Goal: Use online tool/utility: Utilize a website feature to perform a specific function

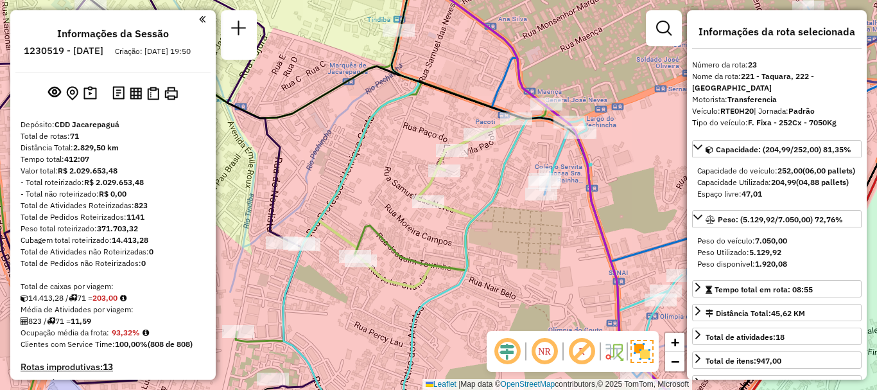
select select "**********"
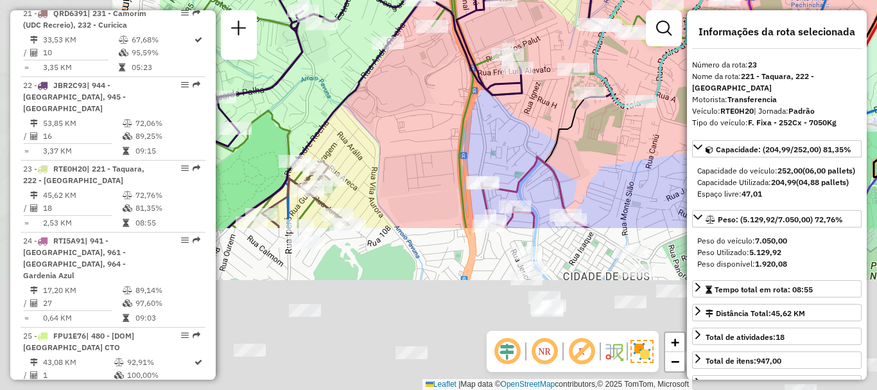
drag, startPoint x: 392, startPoint y: 263, endPoint x: 603, endPoint y: 94, distance: 270.4
click at [643, 51] on div "Janela de atendimento Grade de atendimento Capacidade Transportadoras Veículos …" at bounding box center [438, 195] width 877 height 390
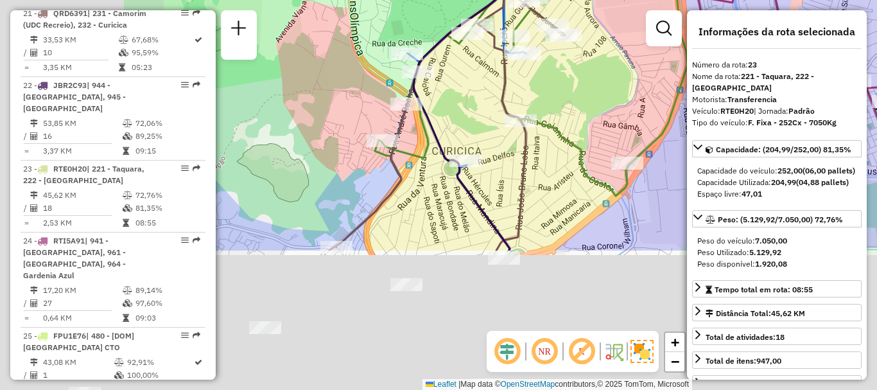
drag, startPoint x: 392, startPoint y: 209, endPoint x: 537, endPoint y: 74, distance: 198.0
click at [548, 69] on div "Janela de atendimento Grade de atendimento Capacidade Transportadoras Veículos …" at bounding box center [438, 195] width 877 height 390
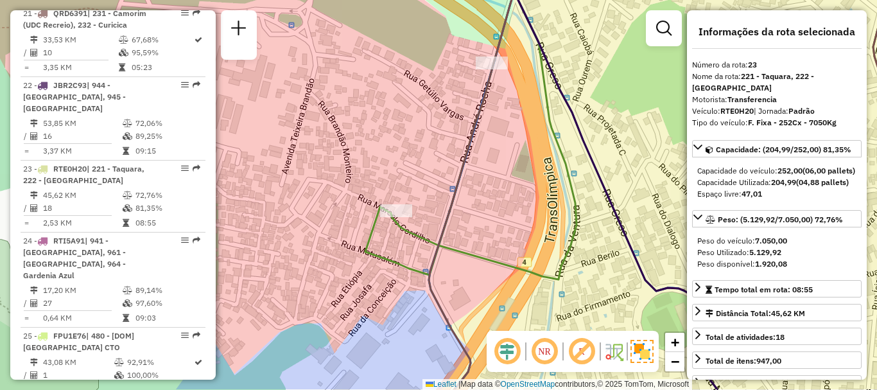
drag, startPoint x: 494, startPoint y: 253, endPoint x: 481, endPoint y: 211, distance: 43.7
click at [481, 211] on div "Janela de atendimento Grade de atendimento Capacidade Transportadoras Veículos …" at bounding box center [438, 195] width 877 height 390
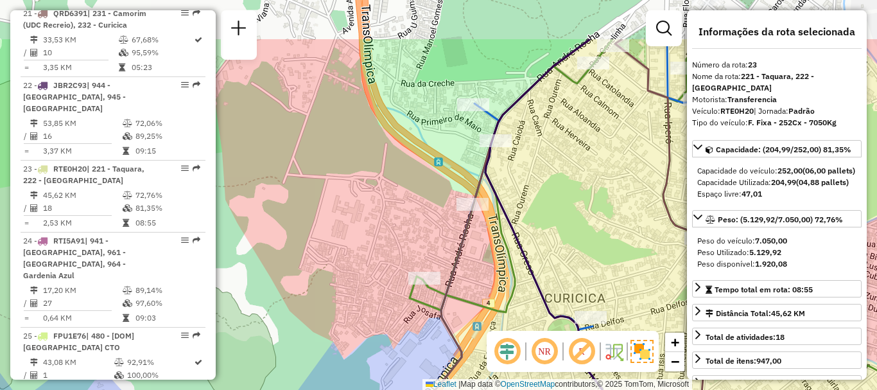
drag, startPoint x: 524, startPoint y: 239, endPoint x: 512, endPoint y: 259, distance: 23.9
click at [512, 259] on icon at bounding box center [667, 213] width 515 height 348
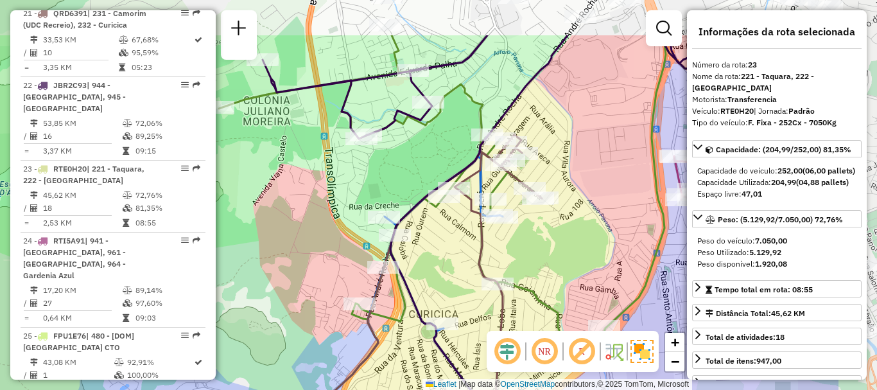
drag, startPoint x: 601, startPoint y: 182, endPoint x: 469, endPoint y: 261, distance: 153.5
click at [469, 261] on icon at bounding box center [360, 319] width 361 height 368
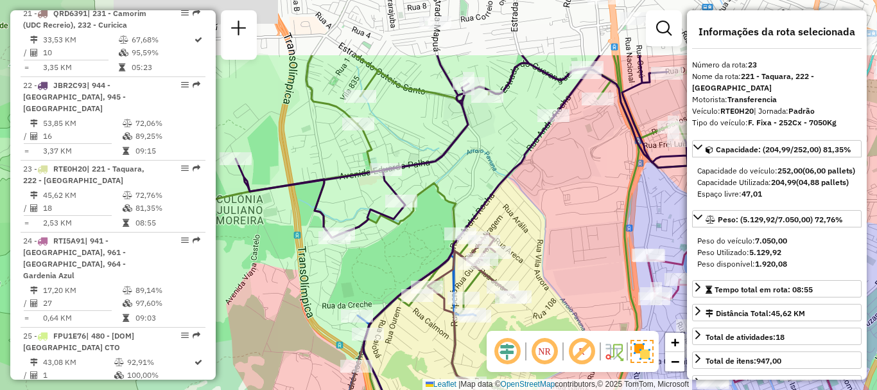
drag, startPoint x: 574, startPoint y: 220, endPoint x: 562, endPoint y: 251, distance: 32.9
click at [562, 251] on div "Janela de atendimento Grade de atendimento Capacidade Transportadoras Veículos …" at bounding box center [438, 195] width 877 height 390
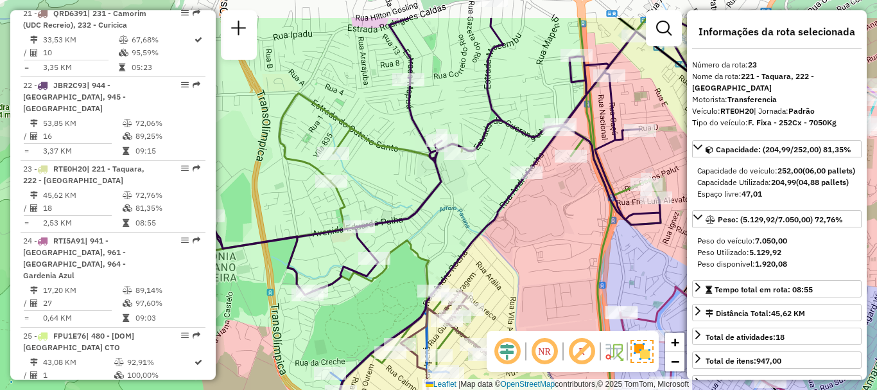
drag, startPoint x: 575, startPoint y: 200, endPoint x: 543, endPoint y: 263, distance: 70.0
click at [544, 261] on div "Janela de atendimento Grade de atendimento Capacidade Transportadoras Veículos …" at bounding box center [438, 195] width 877 height 390
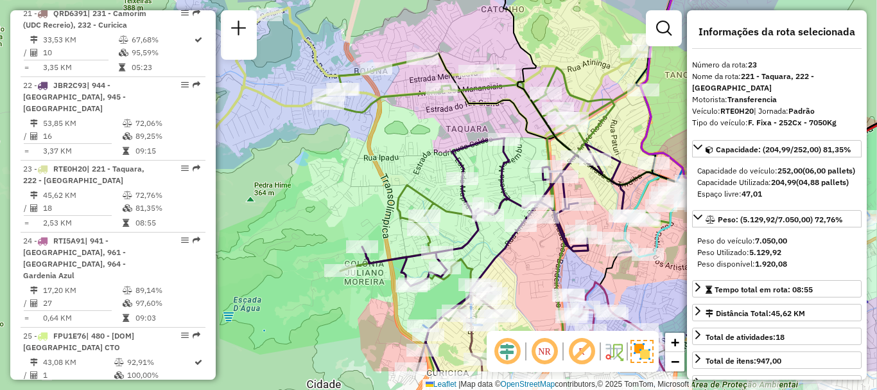
drag, startPoint x: 586, startPoint y: 231, endPoint x: 510, endPoint y: 169, distance: 98.1
click at [512, 172] on div "Janela de atendimento Grade de atendimento Capacidade Transportadoras Veículos …" at bounding box center [438, 195] width 877 height 390
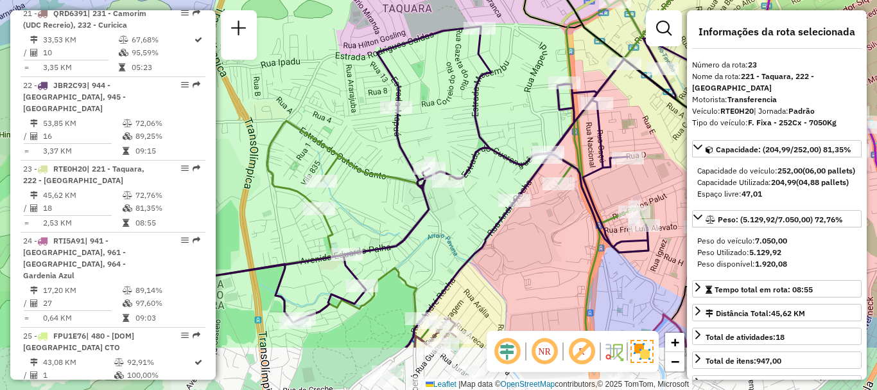
drag, startPoint x: 500, startPoint y: 294, endPoint x: 485, endPoint y: 205, distance: 90.4
click at [485, 208] on div "Janela de atendimento Grade de atendimento Capacidade Transportadoras Veículos …" at bounding box center [438, 195] width 877 height 390
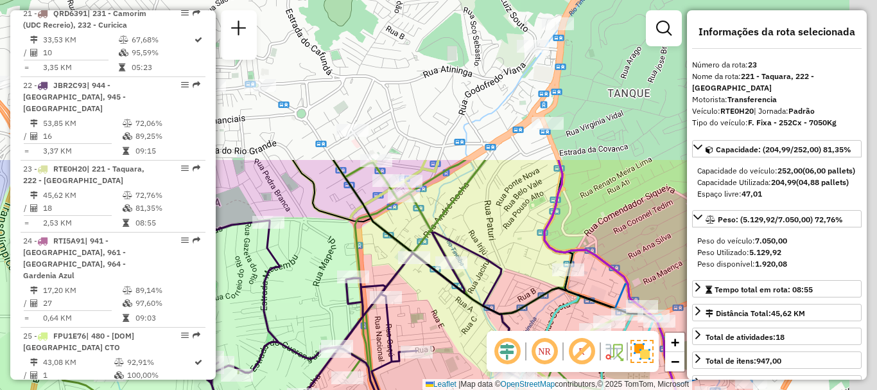
drag, startPoint x: 635, startPoint y: 110, endPoint x: 399, endPoint y: 319, distance: 315.1
click at [406, 324] on div "Janela de atendimento Grade de atendimento Capacidade Transportadoras Veículos …" at bounding box center [438, 195] width 877 height 390
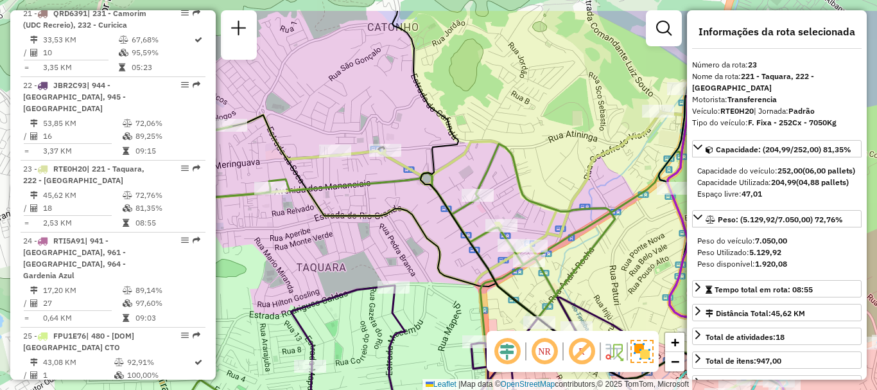
drag, startPoint x: 453, startPoint y: 94, endPoint x: 620, endPoint y: 84, distance: 167.8
click at [619, 85] on div "Janela de atendimento Grade de atendimento Capacidade Transportadoras Veículos …" at bounding box center [438, 195] width 877 height 390
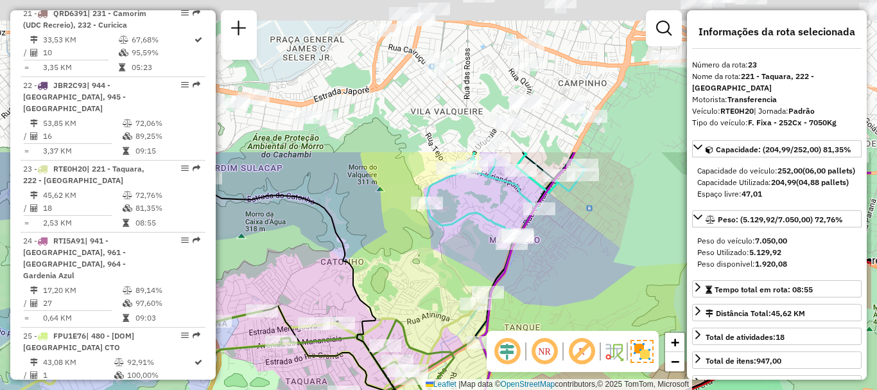
drag, startPoint x: 529, startPoint y: 75, endPoint x: 430, endPoint y: 280, distance: 227.4
click at [430, 281] on div "Janela de atendimento Grade de atendimento Capacidade Transportadoras Veículos …" at bounding box center [438, 195] width 877 height 390
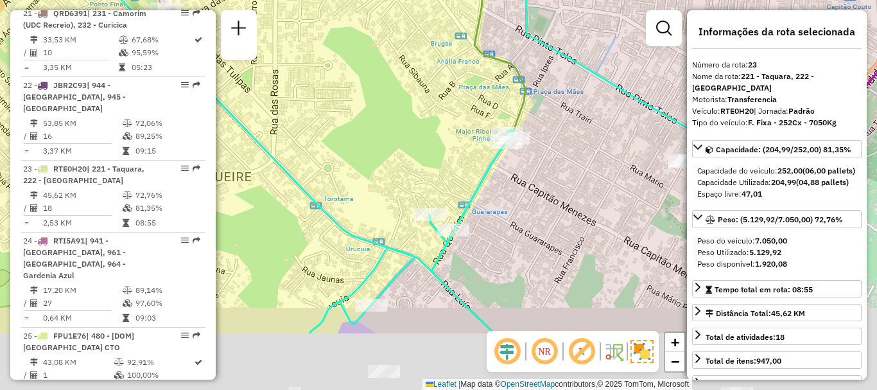
drag, startPoint x: 481, startPoint y: 294, endPoint x: 519, endPoint y: 187, distance: 113.1
click at [519, 189] on div "Janela de atendimento Grade de atendimento Capacidade Transportadoras Veículos …" at bounding box center [438, 195] width 877 height 390
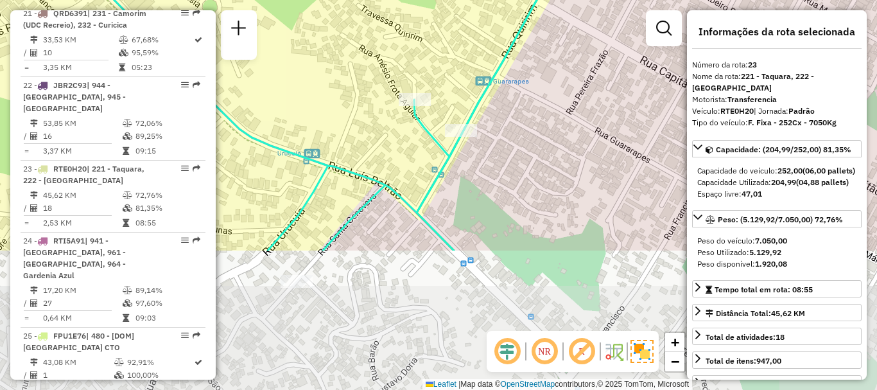
drag, startPoint x: 510, startPoint y: 282, endPoint x: 529, endPoint y: 105, distance: 178.1
click at [534, 105] on div "Janela de atendimento Grade de atendimento Capacidade Transportadoras Veículos …" at bounding box center [438, 195] width 877 height 390
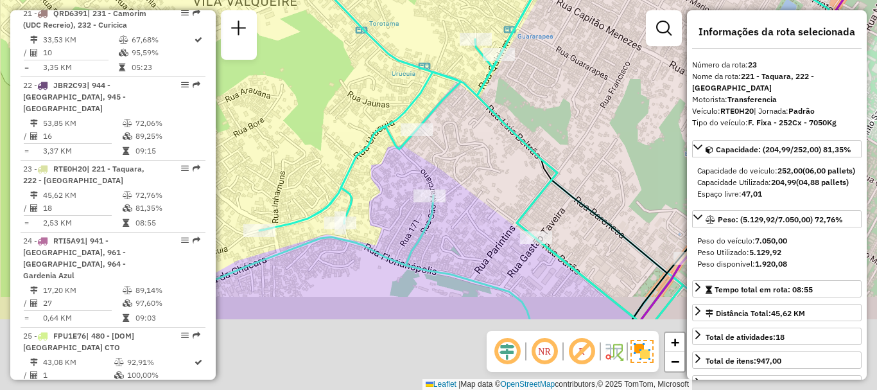
drag, startPoint x: 457, startPoint y: 284, endPoint x: 491, endPoint y: 173, distance: 116.8
click at [491, 173] on div "Janela de atendimento Grade de atendimento Capacidade Transportadoras Veículos …" at bounding box center [438, 195] width 877 height 390
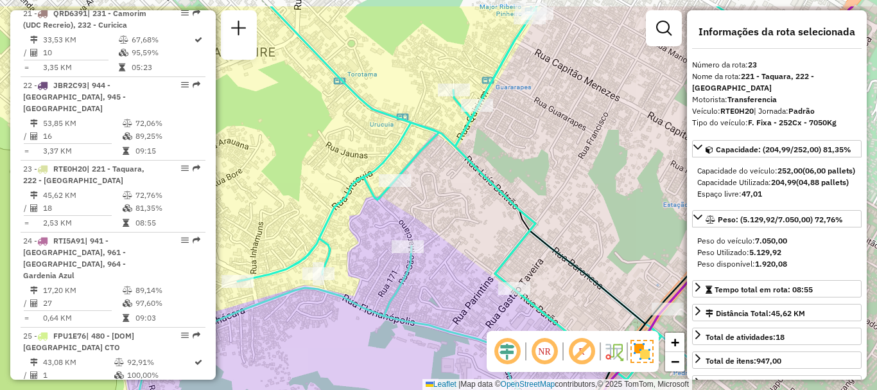
drag, startPoint x: 525, startPoint y: 150, endPoint x: 483, endPoint y: 204, distance: 68.2
click at [483, 204] on div "Janela de atendimento Grade de atendimento Capacidade Transportadoras Veículos …" at bounding box center [438, 195] width 877 height 390
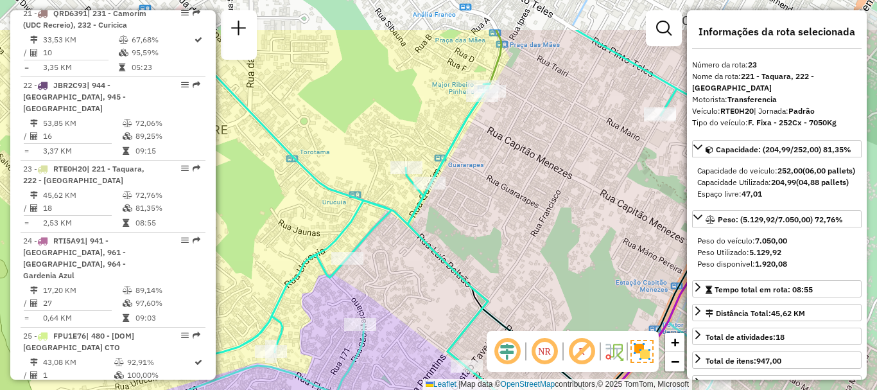
drag, startPoint x: 446, startPoint y: 202, endPoint x: 404, endPoint y: 275, distance: 84.8
click at [406, 277] on div "Janela de atendimento Grade de atendimento Capacidade Transportadoras Veículos …" at bounding box center [438, 195] width 877 height 390
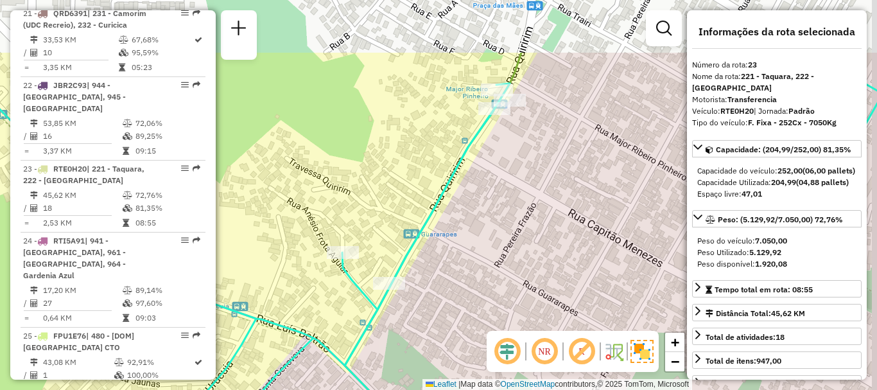
drag, startPoint x: 501, startPoint y: 179, endPoint x: 472, endPoint y: 271, distance: 96.0
click at [472, 271] on div "Janela de atendimento Grade de atendimento Capacidade Transportadoras Veículos …" at bounding box center [438, 195] width 877 height 390
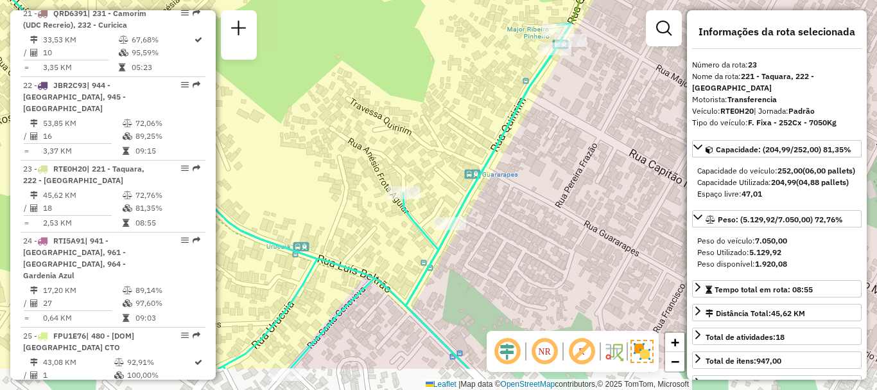
drag, startPoint x: 436, startPoint y: 282, endPoint x: 505, endPoint y: 216, distance: 95.8
click at [505, 216] on div "Janela de atendimento Grade de atendimento Capacidade Transportadoras Veículos …" at bounding box center [438, 195] width 877 height 390
